Goal: Task Accomplishment & Management: Use online tool/utility

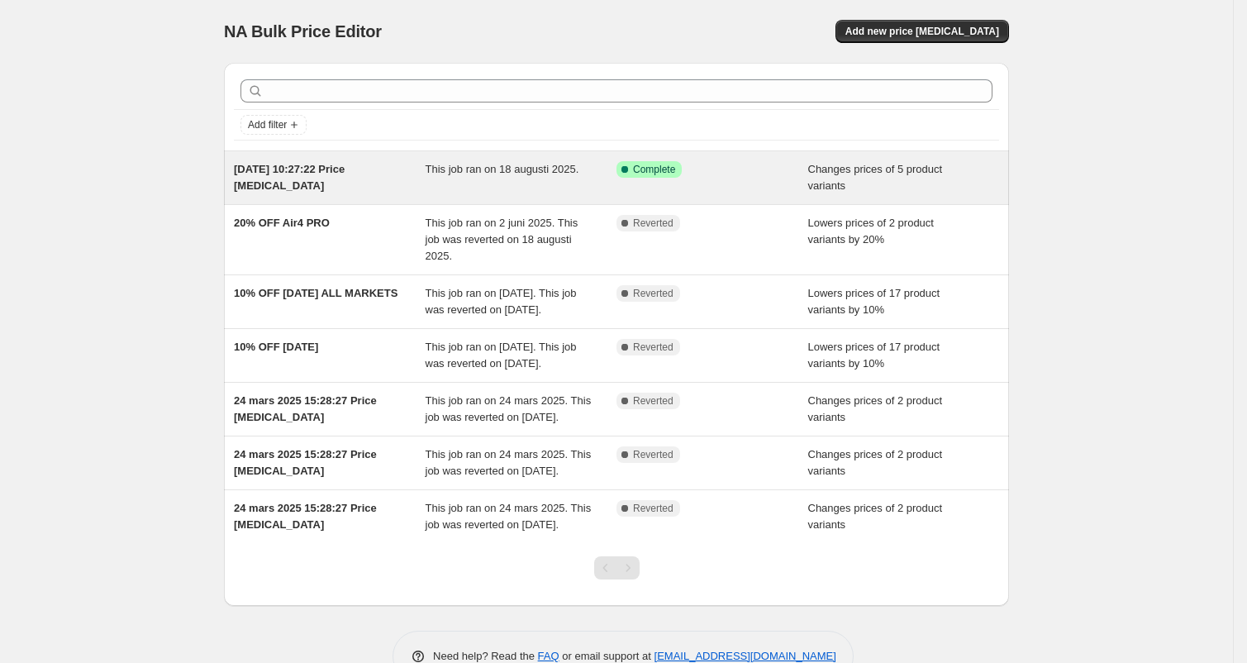
click at [777, 173] on div "Success Complete Complete" at bounding box center [699, 169] width 167 height 17
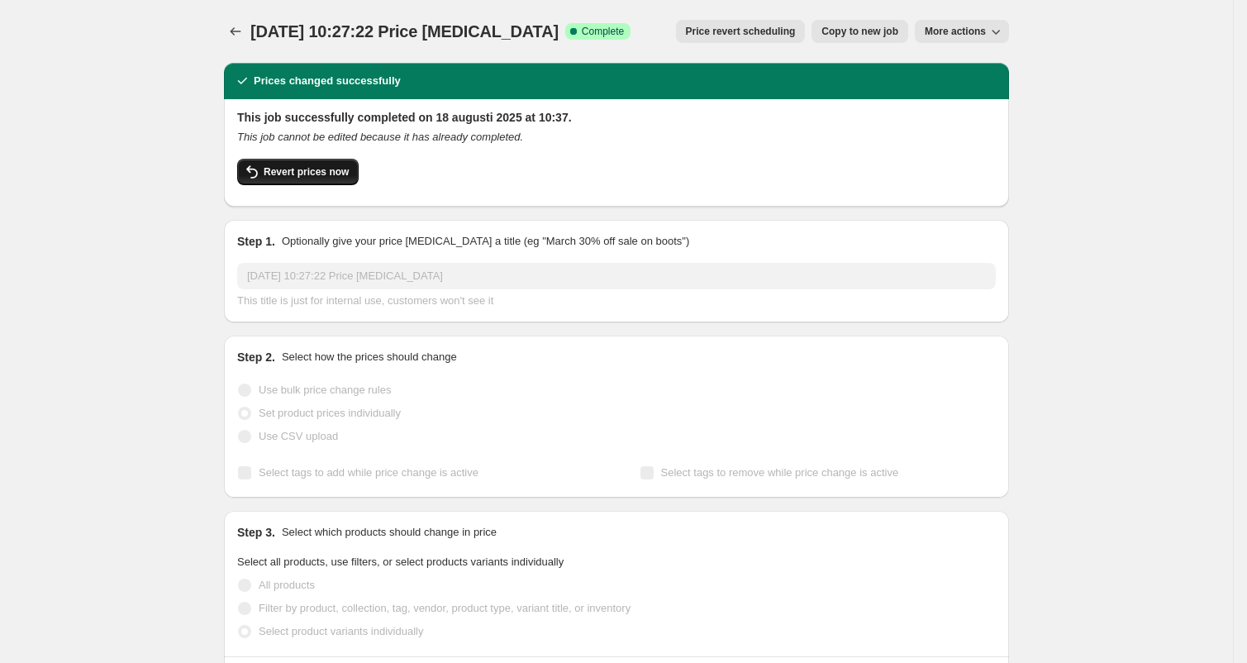
click at [338, 170] on span "Revert prices now" at bounding box center [306, 171] width 85 height 13
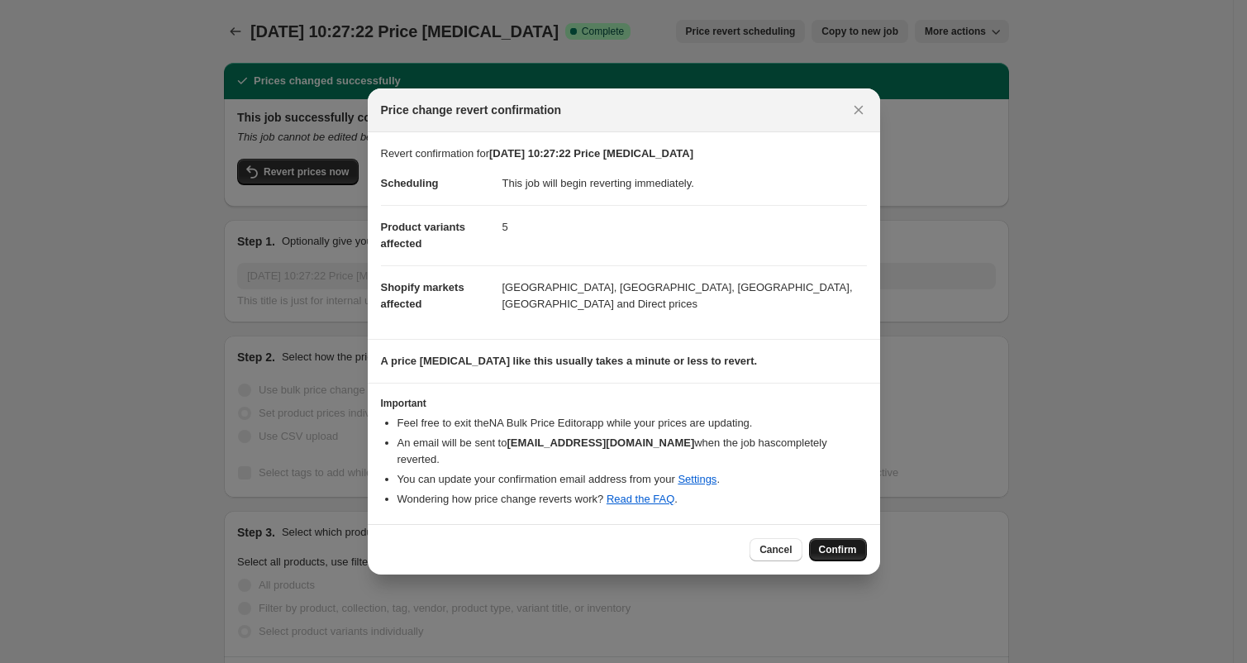
click at [844, 543] on span "Confirm" at bounding box center [838, 549] width 38 height 13
